Goal: Task Accomplishment & Management: Use online tool/utility

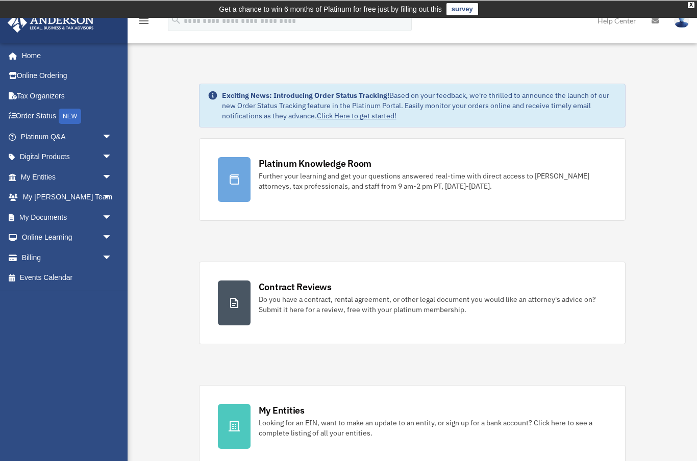
scroll to position [11, 0]
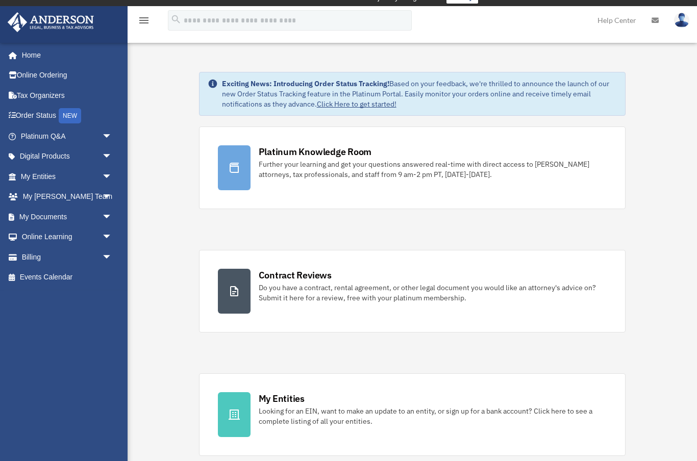
click at [102, 216] on span "arrow_drop_down" at bounding box center [112, 217] width 20 height 21
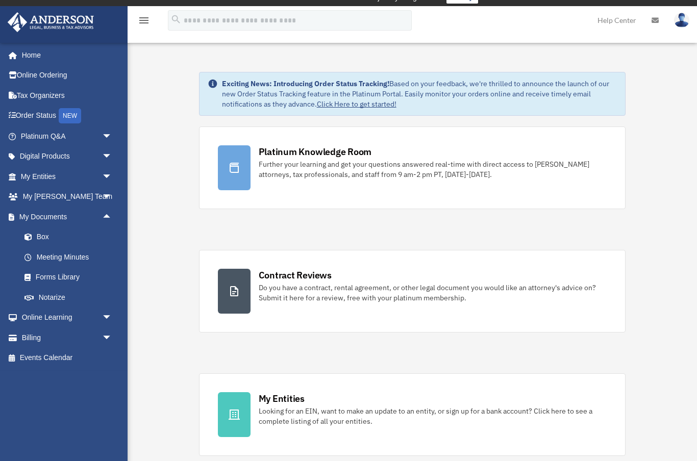
click at [42, 228] on link "Box" at bounding box center [70, 237] width 113 height 20
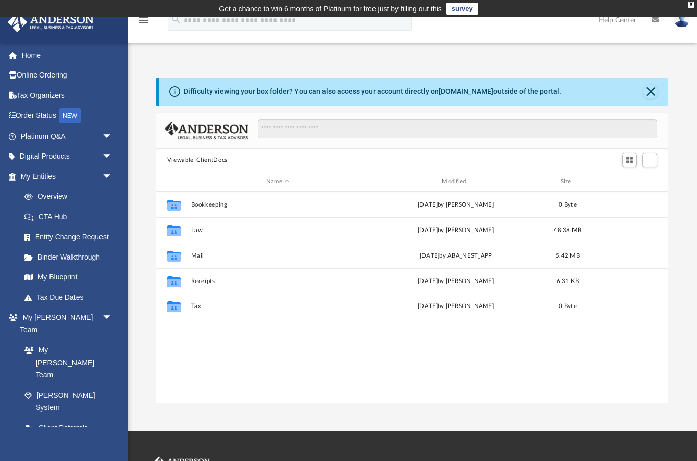
scroll to position [232, 512]
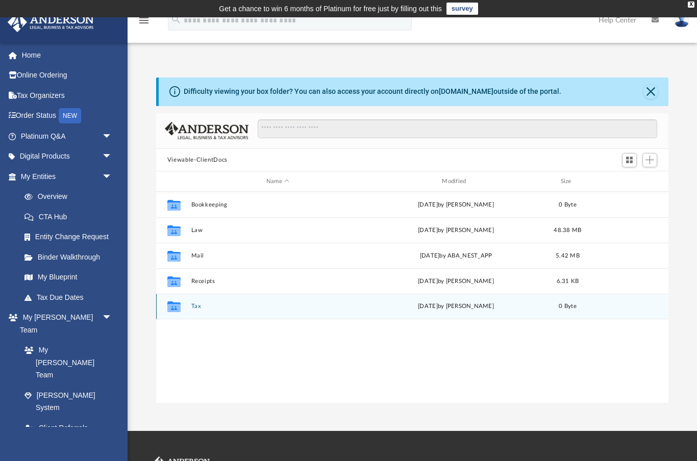
click at [200, 306] on button "Tax" at bounding box center [277, 306] width 173 height 7
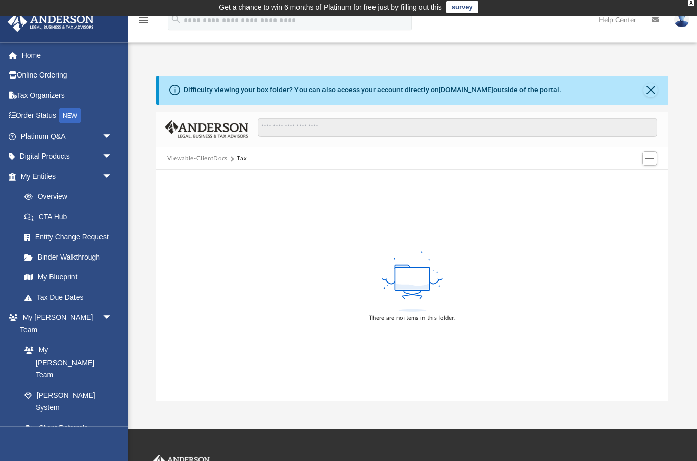
scroll to position [0, 0]
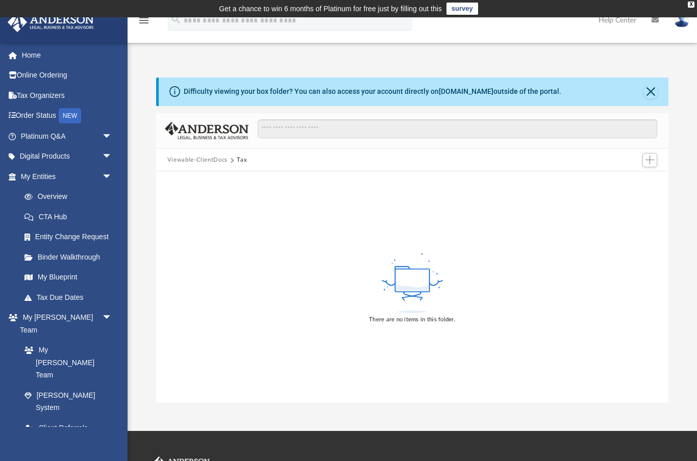
click at [646, 162] on span "Add" at bounding box center [649, 160] width 9 height 9
click at [631, 182] on li "Upload" at bounding box center [634, 180] width 33 height 11
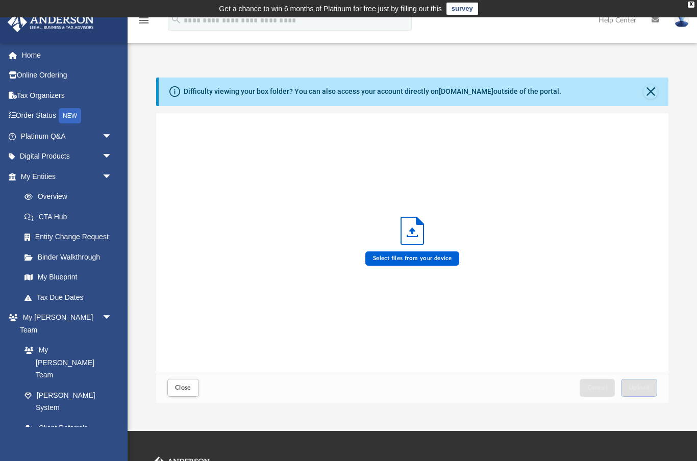
scroll to position [259, 512]
click at [418, 240] on icon "Upload" at bounding box center [412, 230] width 22 height 27
click at [411, 240] on icon "Upload" at bounding box center [412, 230] width 22 height 27
click at [428, 263] on label "Select files from your device" at bounding box center [412, 258] width 94 height 14
click at [0, 0] on input "Select files from your device" at bounding box center [0, 0] width 0 height 0
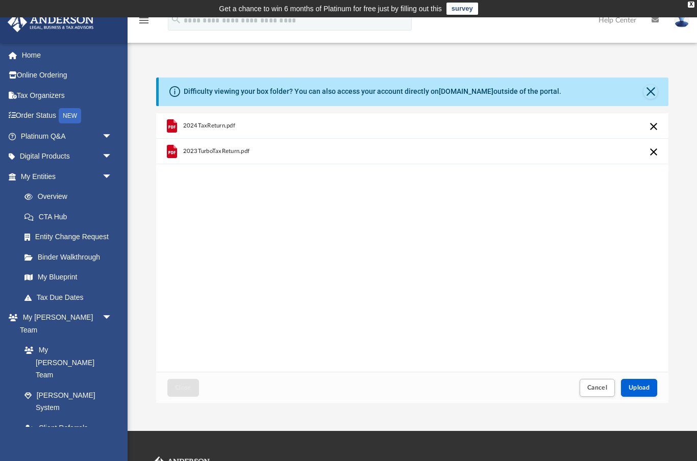
click at [645, 389] on span "Upload" at bounding box center [638, 387] width 21 height 6
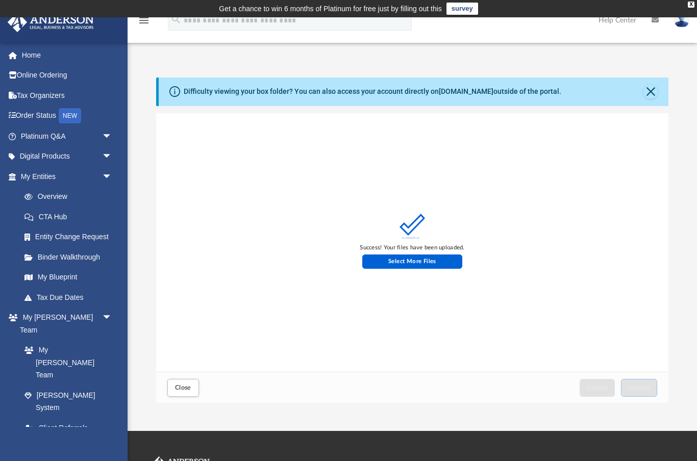
click at [656, 93] on button "Close" at bounding box center [650, 92] width 14 height 14
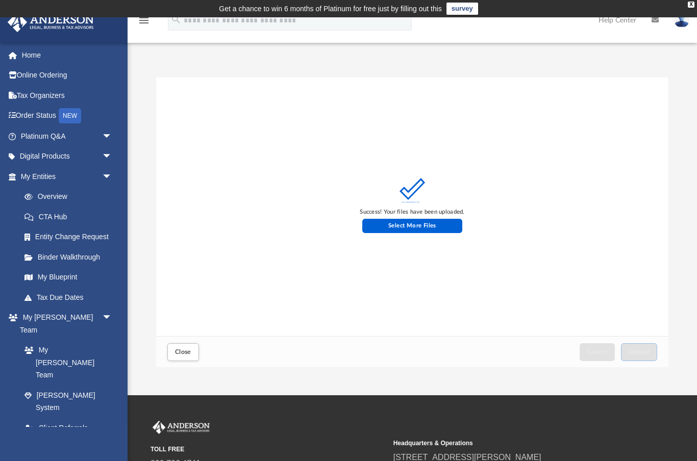
click at [64, 438] on link "My Documents arrow_drop_down" at bounding box center [64, 448] width 115 height 20
click at [51, 458] on link "Box" at bounding box center [65, 468] width 103 height 20
click at [195, 357] on button "Close" at bounding box center [183, 352] width 32 height 18
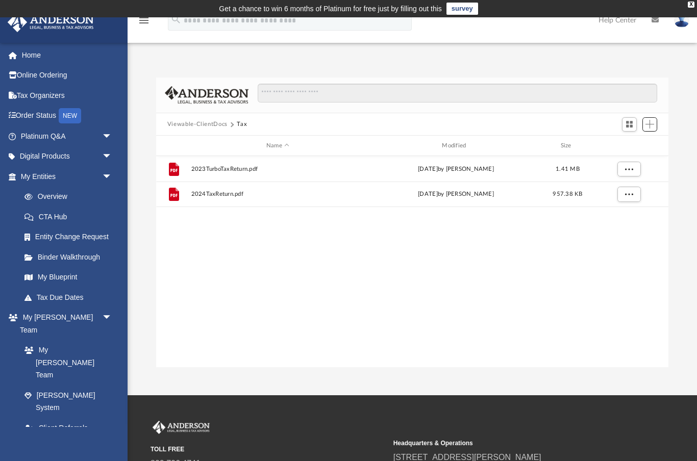
scroll to position [0, 0]
